Goal: Information Seeking & Learning: Stay updated

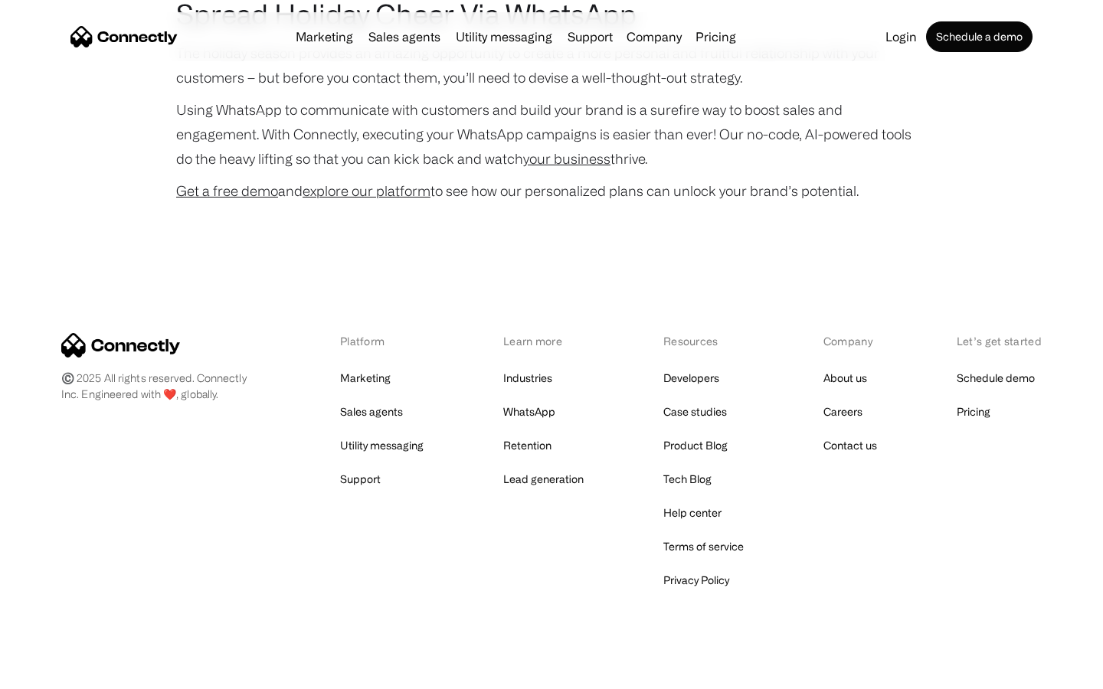
scroll to position [3147, 0]
